Goal: Use online tool/utility: Utilize a website feature to perform a specific function

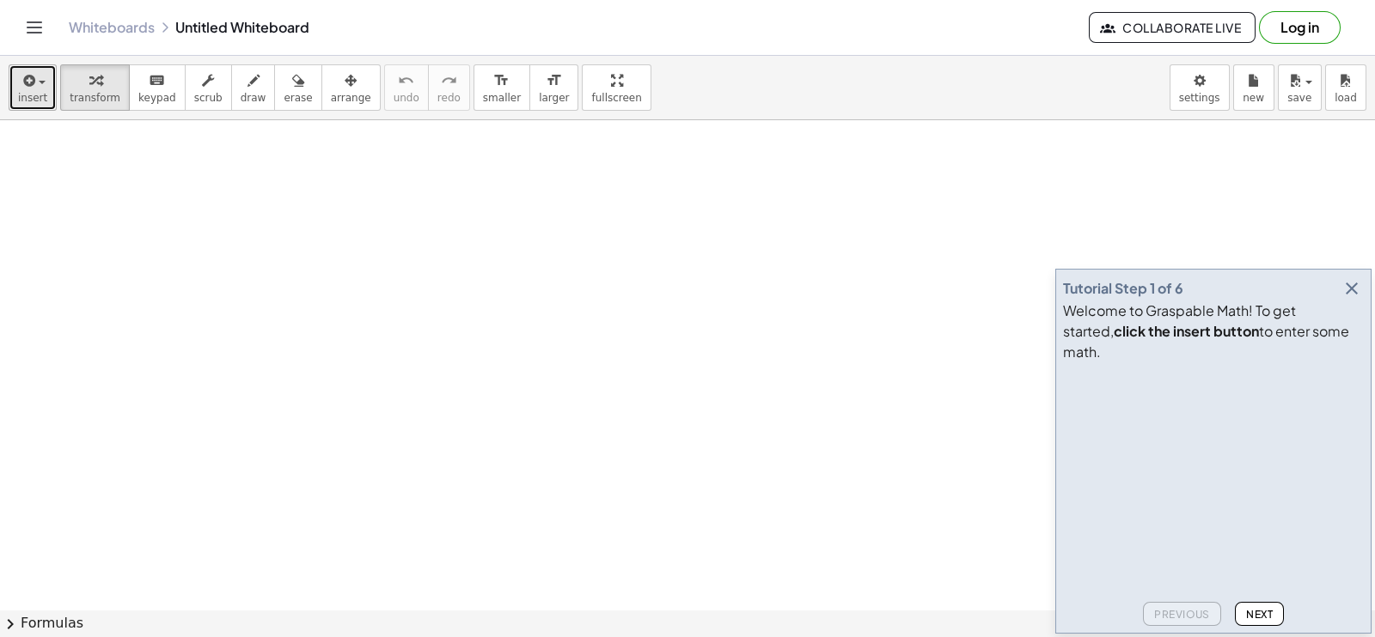
click at [44, 78] on button "insert" at bounding box center [33, 87] width 48 height 46
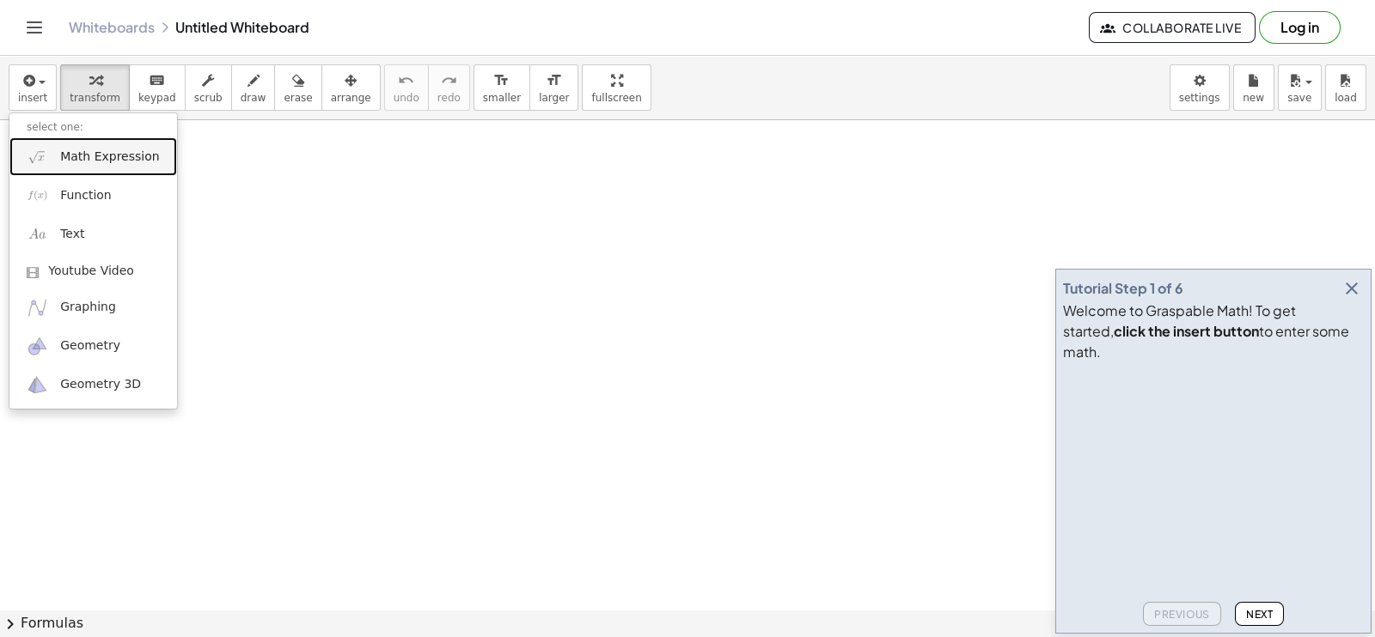
click at [120, 159] on span "Math Expression" at bounding box center [109, 157] width 99 height 17
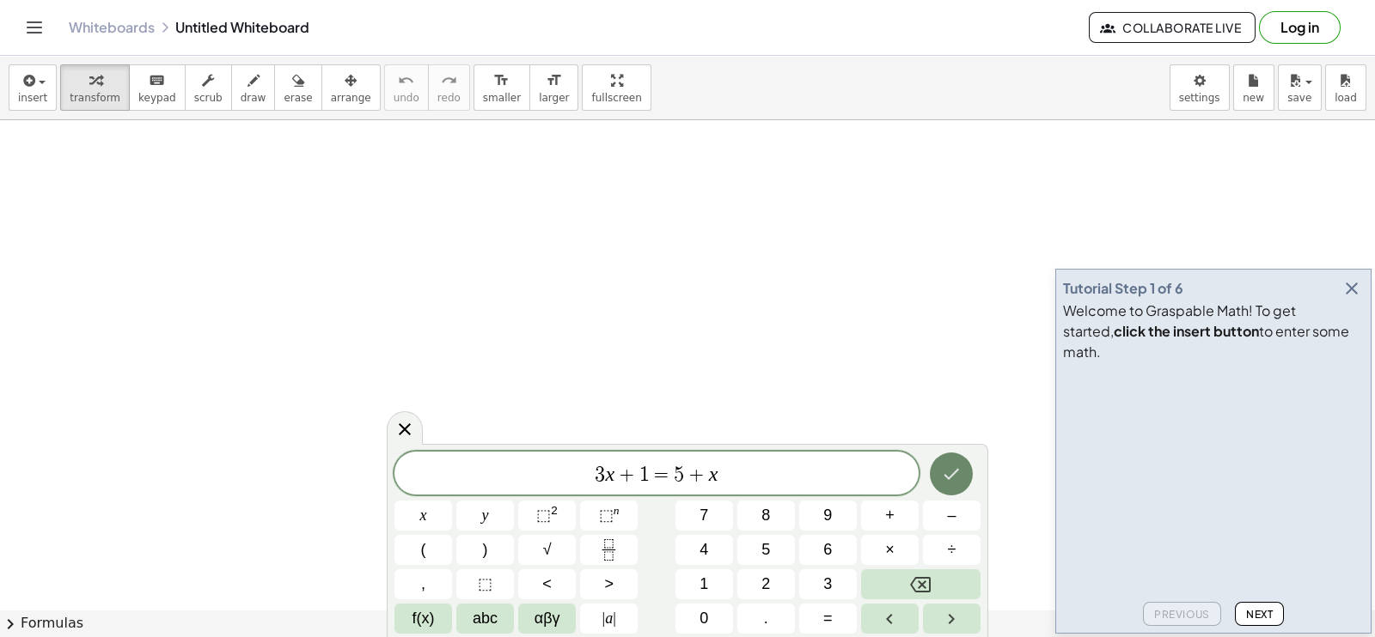
click at [926, 315] on body "Graspable Math Activities Get Started Activity Bank Assigned Work Classes White…" at bounding box center [687, 318] width 1375 height 637
drag, startPoint x: 404, startPoint y: 424, endPoint x: 372, endPoint y: 223, distance: 203.5
click at [372, 223] on body "Graspable Math Activities Get Started Activity Bank Assigned Work Classes White…" at bounding box center [687, 318] width 1375 height 637
drag, startPoint x: 719, startPoint y: 479, endPoint x: 585, endPoint y: 472, distance: 134.2
click at [585, 472] on span "3 x + 1 = 5 + x" at bounding box center [656, 475] width 524 height 24
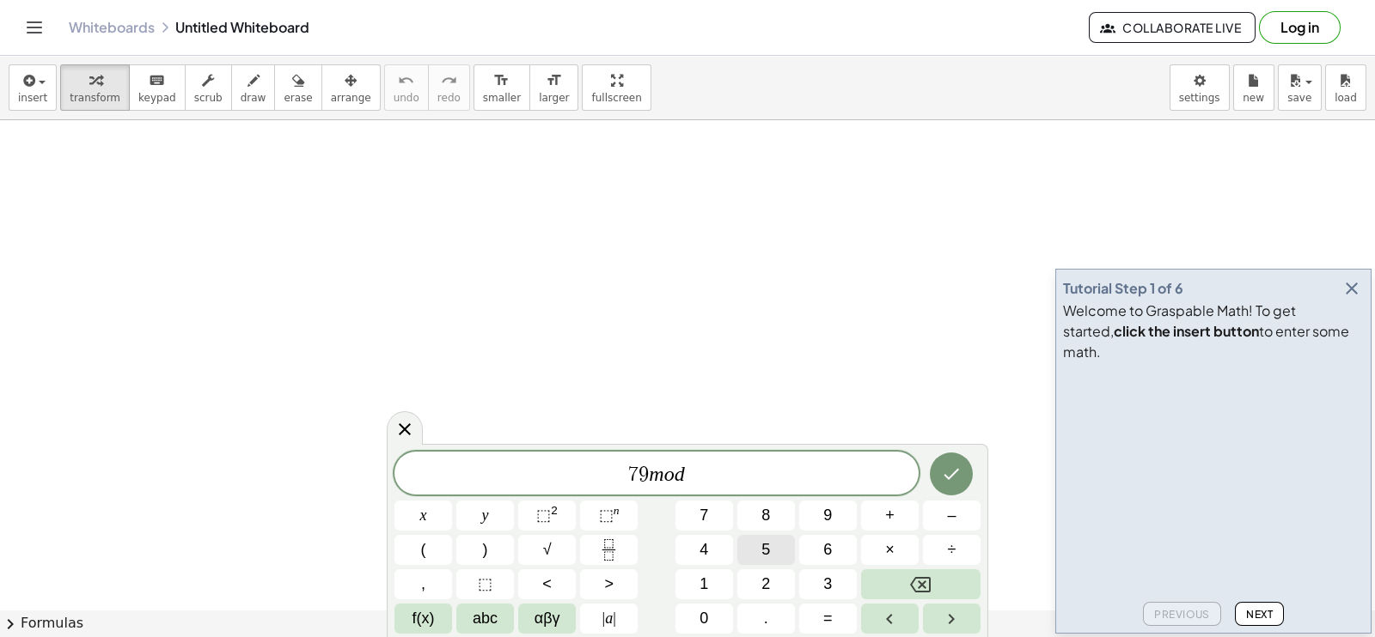
click at [793, 546] on button "5" at bounding box center [766, 550] width 58 height 30
click at [961, 474] on button "Done" at bounding box center [951, 474] width 43 height 43
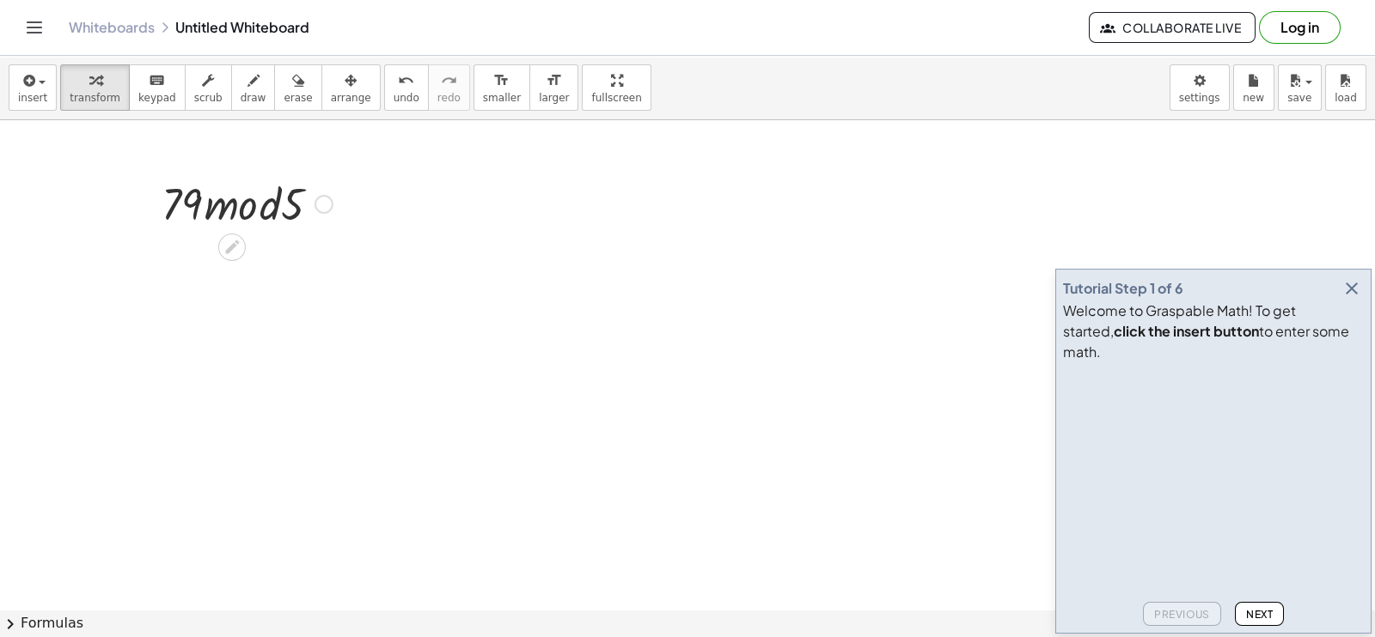
click at [202, 211] on div at bounding box center [247, 203] width 188 height 58
click at [322, 204] on div at bounding box center [323, 204] width 19 height 19
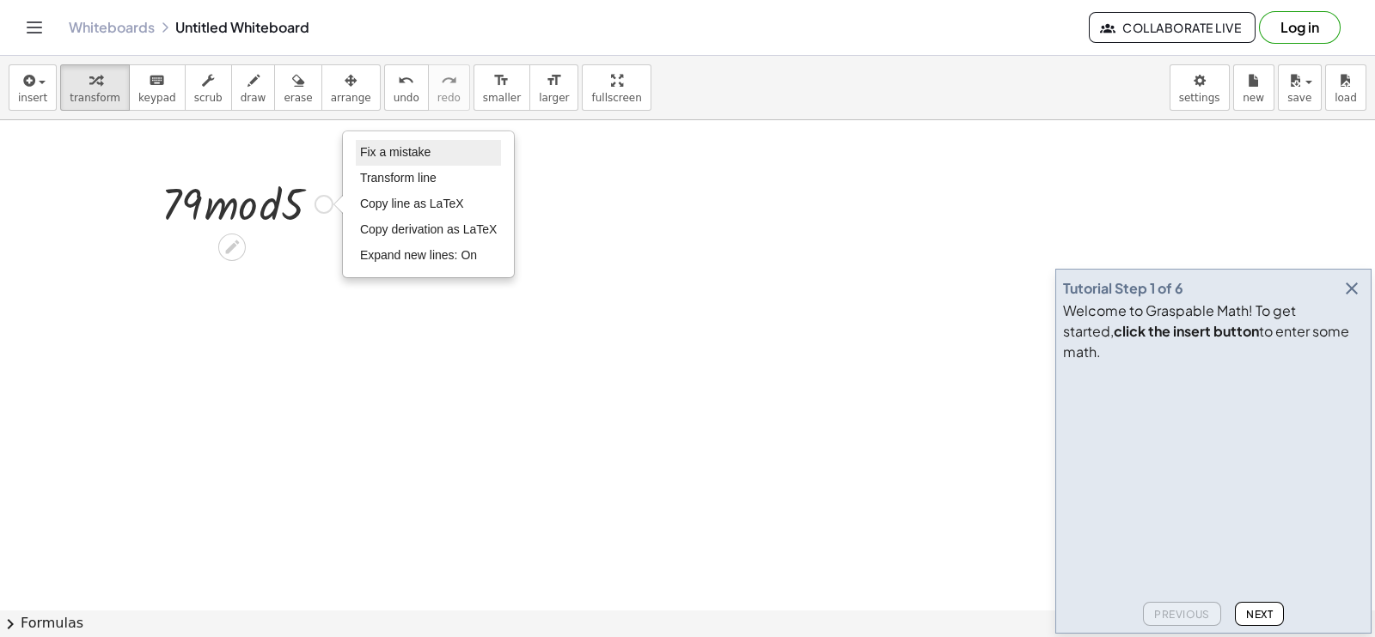
click at [399, 155] on span "Fix a mistake" at bounding box center [395, 152] width 70 height 14
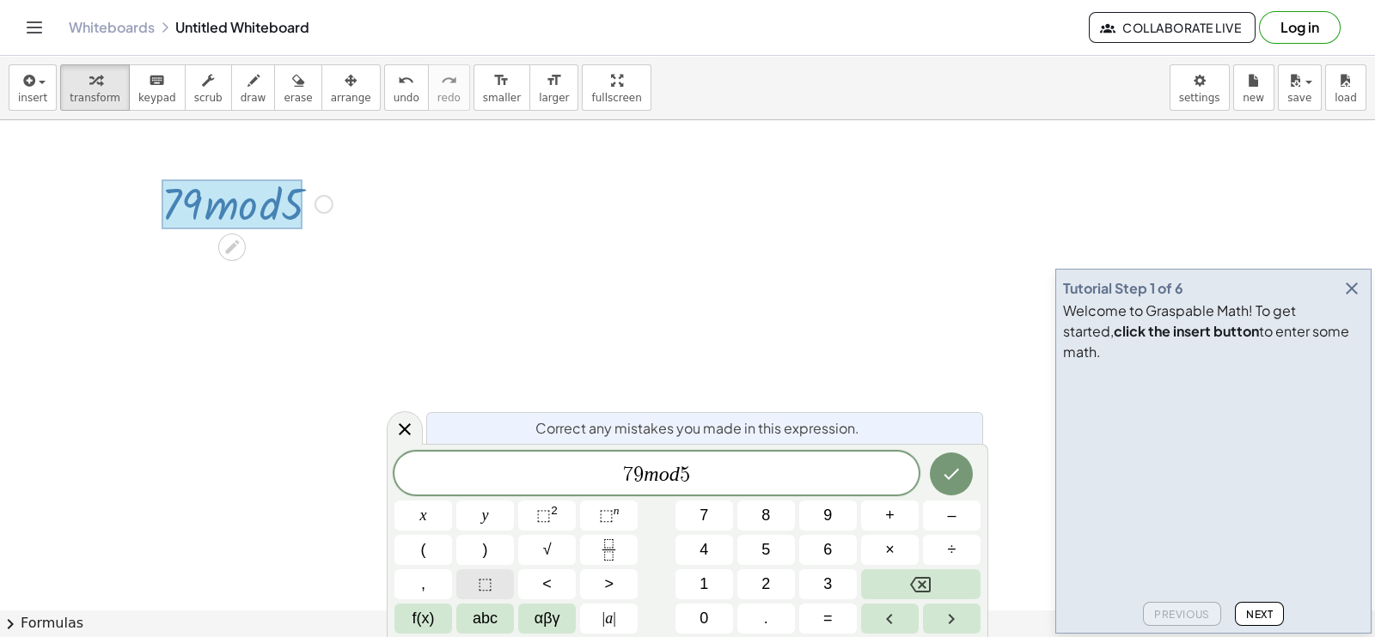
click at [472, 582] on button "⬚" at bounding box center [485, 585] width 58 height 30
click at [637, 479] on var "m" at bounding box center [643, 474] width 15 height 22
click at [498, 584] on button "⬚" at bounding box center [485, 585] width 58 height 30
click at [955, 487] on button "Done" at bounding box center [951, 474] width 43 height 43
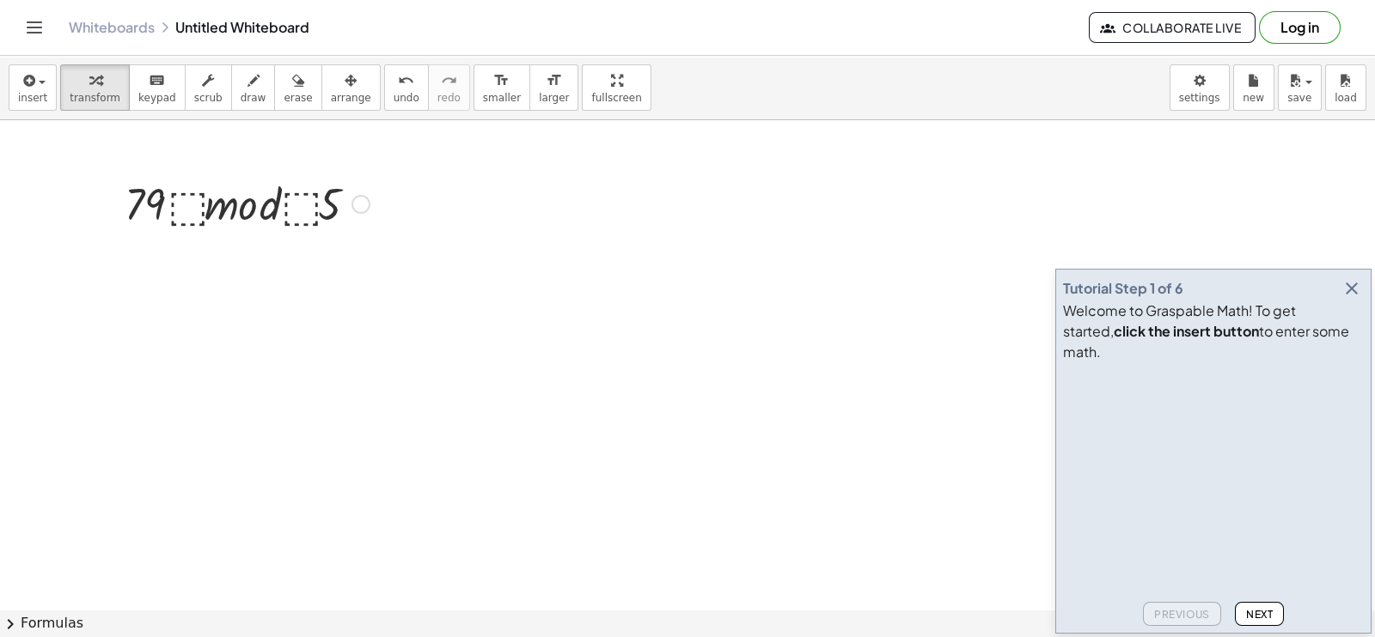
click at [301, 198] on div at bounding box center [247, 203] width 262 height 58
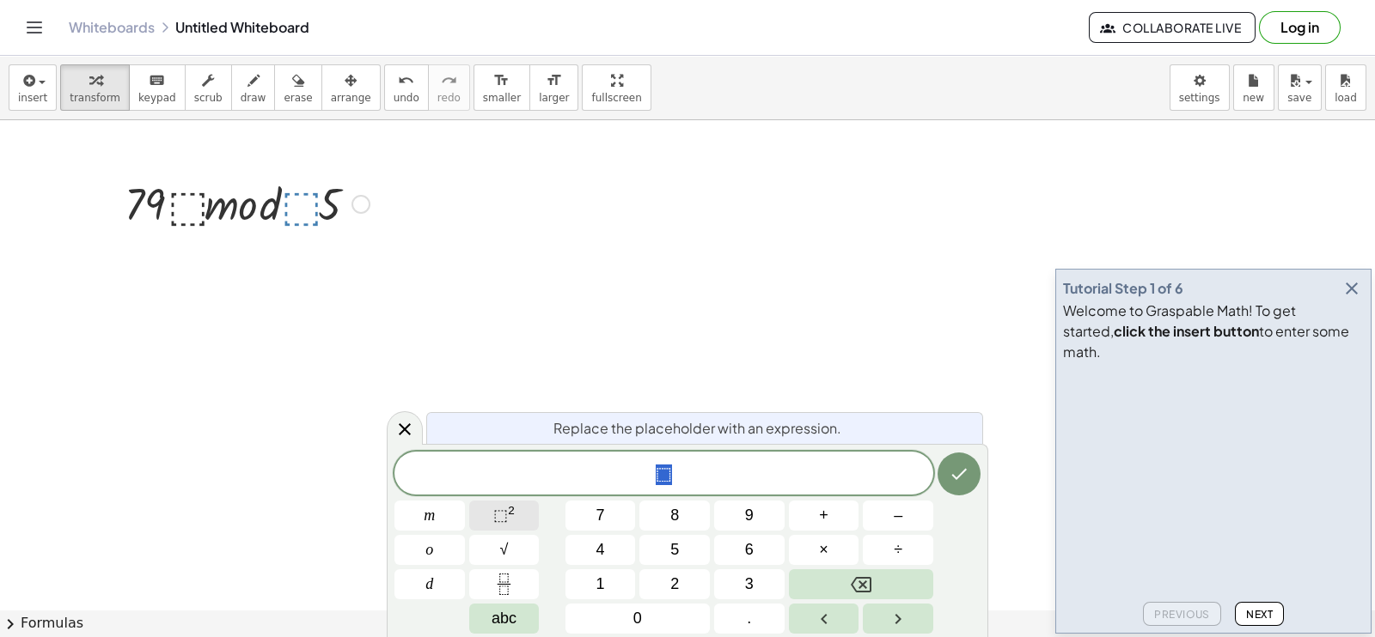
click at [489, 521] on button "⬚ 2" at bounding box center [504, 516] width 70 height 30
click at [654, 462] on span "⬚" at bounding box center [659, 466] width 15 height 19
drag, startPoint x: 670, startPoint y: 463, endPoint x: 654, endPoint y: 465, distance: 16.4
click at [515, 510] on button "⬚ 2" at bounding box center [504, 516] width 70 height 30
